Goal: Check status

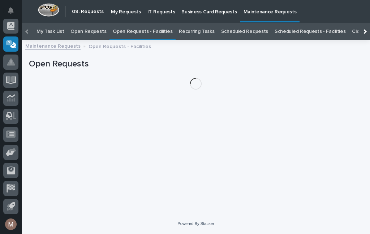
scroll to position [23, 0]
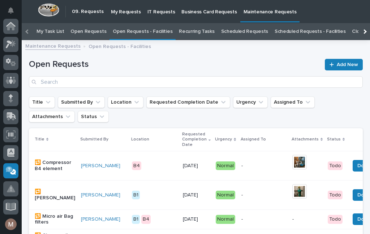
scroll to position [127, 0]
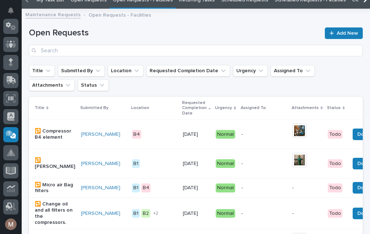
scroll to position [23, 0]
